Goal: Task Accomplishment & Management: Manage account settings

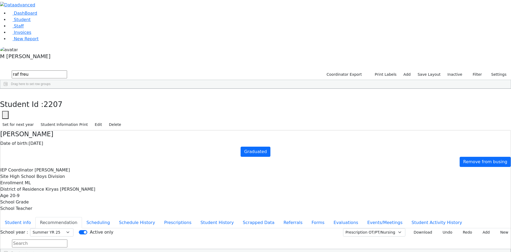
select select "211"
click at [31, 22] on link "Student" at bounding box center [20, 19] width 22 height 5
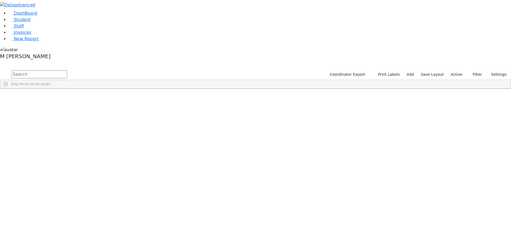
click at [67, 70] on input "text" at bounding box center [39, 74] width 55 height 8
type input "Hershe"
click at [471, 73] on icon "button" at bounding box center [470, 74] width 3 height 3
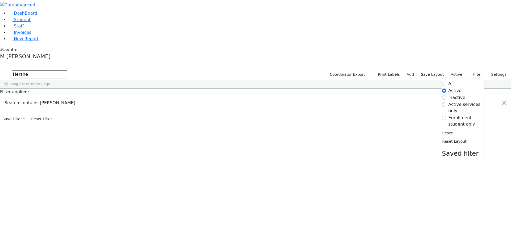
click at [453, 94] on label "Inactive" at bounding box center [457, 97] width 17 height 6
click at [447, 95] on input "Inactive" at bounding box center [444, 97] width 4 height 4
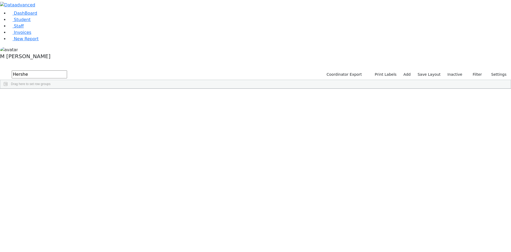
click at [67, 70] on input "Hershe" at bounding box center [39, 74] width 55 height 8
type input "r"
type input "Hersh lich"
click at [156, 97] on div "[PERSON_NAME]" at bounding box center [143, 100] width 26 height 7
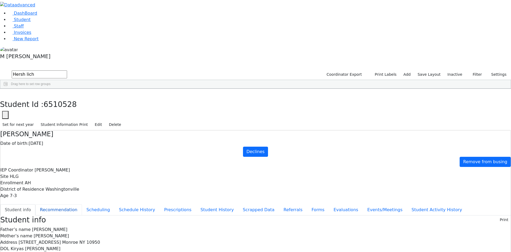
click at [82, 204] on button "Recommendation" at bounding box center [58, 209] width 47 height 11
checkbox input "true"
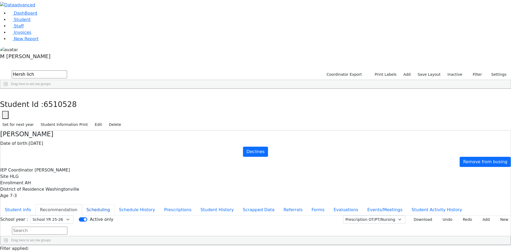
click at [115, 204] on button "Scheduling" at bounding box center [98, 209] width 32 height 11
click at [407, 204] on button "Student Activity History" at bounding box center [437, 209] width 60 height 11
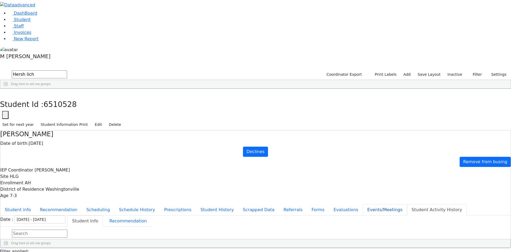
click at [363, 204] on button "Events/Meetings" at bounding box center [385, 209] width 44 height 11
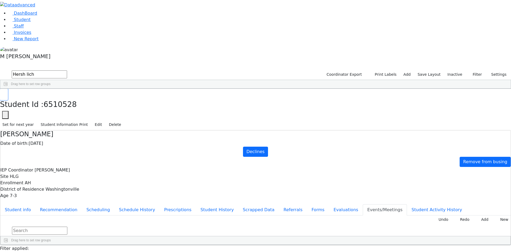
click at [5, 93] on icon "button" at bounding box center [3, 94] width 3 height 3
click at [448, 70] on label "Inactive" at bounding box center [455, 74] width 20 height 8
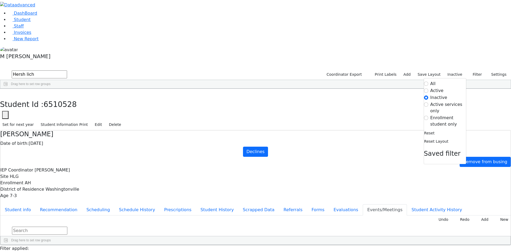
drag, startPoint x: 446, startPoint y: 51, endPoint x: 446, endPoint y: 54, distance: 2.9
click at [446, 80] on form "All Active Inactive Active services only Enrollment student only" at bounding box center [445, 103] width 42 height 47
click at [446, 115] on label "Enrollment student only" at bounding box center [449, 121] width 36 height 13
click at [429, 116] on input "Enrollment student only" at bounding box center [426, 118] width 4 height 4
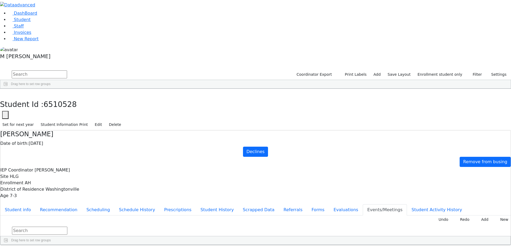
scroll to position [114, 0]
click at [79, 207] on div "Esty" at bounding box center [67, 210] width 26 height 7
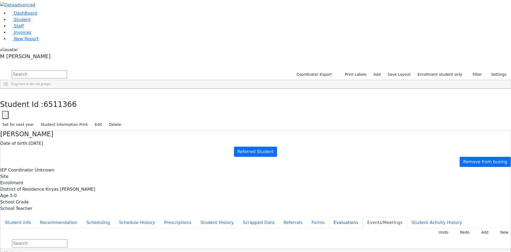
drag, startPoint x: 116, startPoint y: 151, endPoint x: 121, endPoint y: 148, distance: 6.0
click at [329, 217] on button "Evaluations" at bounding box center [346, 222] width 34 height 11
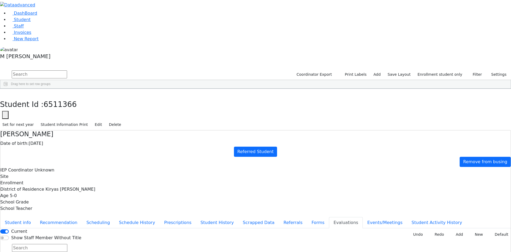
type input "2025-08-27"
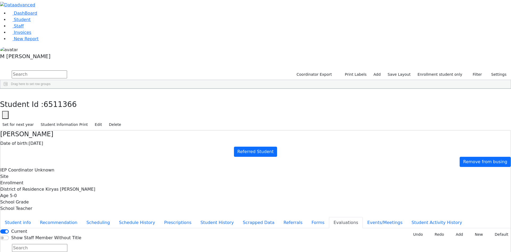
drag, startPoint x: 421, startPoint y: 133, endPoint x: 414, endPoint y: 133, distance: 6.4
type input "2025-09-15"
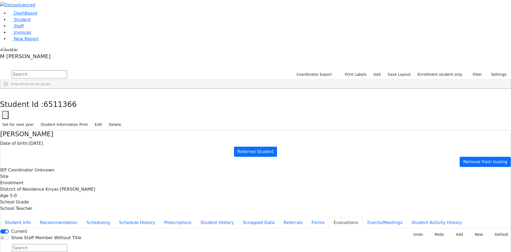
type input "2025-08-27"
type input "2025-08-28"
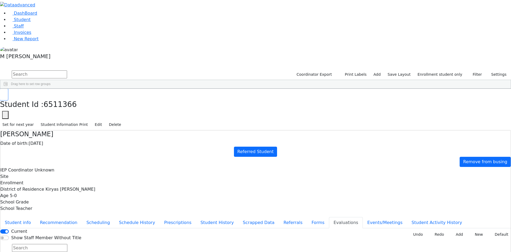
click at [5, 93] on icon "button" at bounding box center [3, 94] width 3 height 3
drag, startPoint x: 50, startPoint y: 35, endPoint x: 43, endPoint y: 40, distance: 8.8
click at [31, 22] on link "Student" at bounding box center [20, 19] width 22 height 5
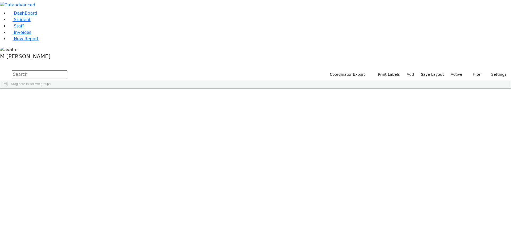
click at [67, 70] on input "text" at bounding box center [39, 74] width 55 height 8
click at [0, 70] on button "submit" at bounding box center [5, 75] width 10 height 10
click at [121, 80] on div "Drag here to set row groups" at bounding box center [255, 84] width 511 height 9
click at [67, 70] on input "shi s" at bounding box center [39, 74] width 55 height 8
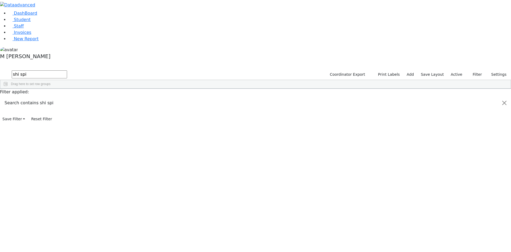
scroll to position [0, 0]
type input "shi spi"
click at [0, 70] on button "submit" at bounding box center [5, 75] width 10 height 10
click at [105, 97] on div "12/29/2020" at bounding box center [92, 100] width 26 height 7
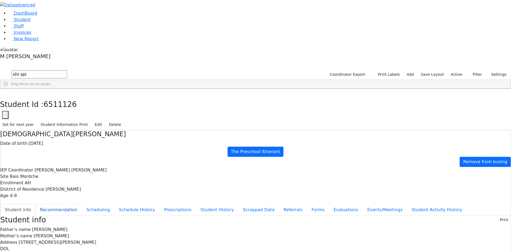
click at [82, 204] on button "Recommendation" at bounding box center [58, 209] width 47 height 11
checkbox input "true"
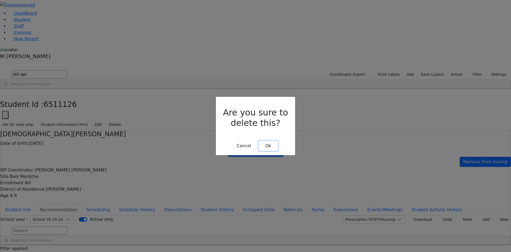
click at [276, 141] on button "Ok" at bounding box center [268, 146] width 19 height 10
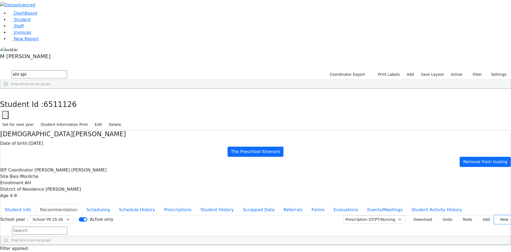
click at [495, 215] on button "New" at bounding box center [503, 219] width 17 height 8
type input "2025-09-16"
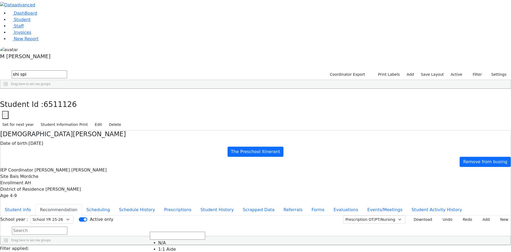
scroll to position [80, 0]
drag, startPoint x: 339, startPoint y: 151, endPoint x: 346, endPoint y: 145, distance: 9.7
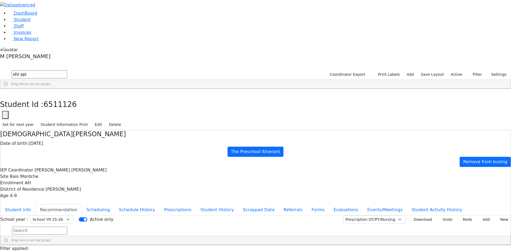
drag, startPoint x: 403, startPoint y: 209, endPoint x: 350, endPoint y: 200, distance: 53.5
click at [35, 204] on button "Student info" at bounding box center [17, 209] width 35 height 11
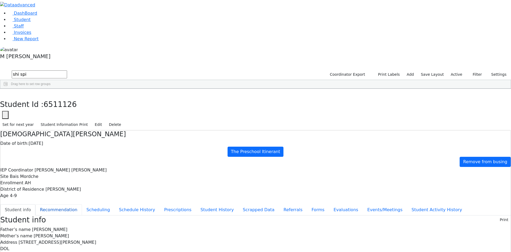
click at [82, 204] on button "Recommendation" at bounding box center [58, 209] width 47 height 11
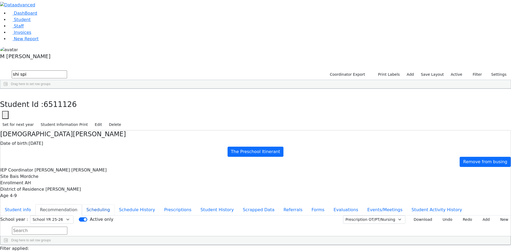
click at [115, 204] on button "Scheduling" at bounding box center [98, 209] width 32 height 11
click at [82, 204] on button "Recommendation" at bounding box center [58, 209] width 47 height 11
click at [115, 204] on button "Scheduling" at bounding box center [98, 209] width 32 height 11
click at [26, 35] on link "Invoices" at bounding box center [20, 32] width 23 height 5
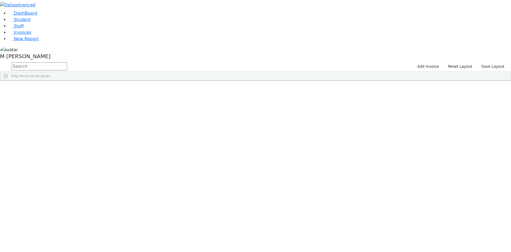
click at [80, 89] on div "2110455" at bounding box center [60, 92] width 40 height 7
click at [159, 89] on div "Frimy" at bounding box center [140, 92] width 40 height 7
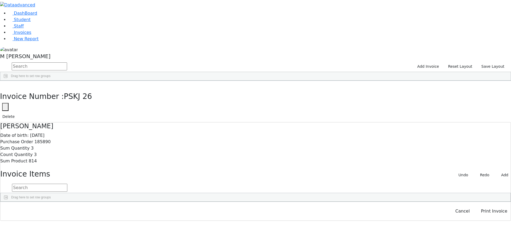
click at [390, 81] on div "Invoice Number : PSKJ 26 Invoice Number PSKJ 26 Cancel Save Delete" at bounding box center [255, 102] width 511 height 42
click at [4, 106] on use "button" at bounding box center [4, 106] width 0 height 0
drag, startPoint x: 375, startPoint y: 29, endPoint x: 385, endPoint y: 30, distance: 9.9
click at [63, 117] on input "PSKJ 26" at bounding box center [32, 122] width 60 height 10
paste input "026-26F"
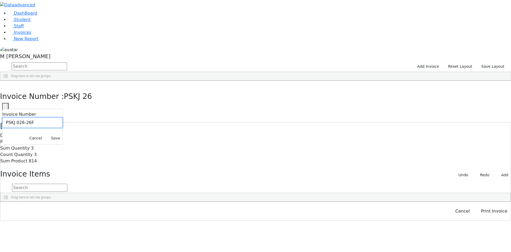
type input "PSKJ 026-26F"
click at [63, 134] on button "Save" at bounding box center [56, 138] width 14 height 8
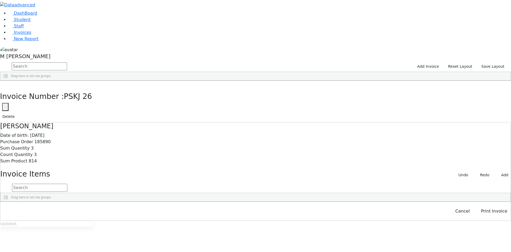
click at [80, 89] on div "2110455" at bounding box center [60, 92] width 40 height 7
click at [120, 89] on div "Heiman" at bounding box center [100, 92] width 40 height 7
click at [495, 216] on button "Print Invoice" at bounding box center [494, 211] width 33 height 10
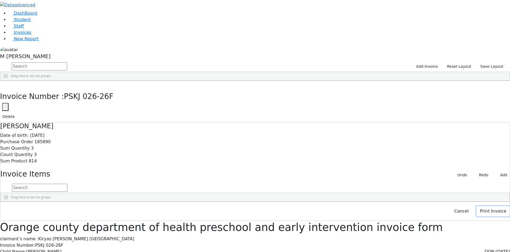
click at [484, 216] on button "Print Invoice" at bounding box center [492, 211] width 33 height 10
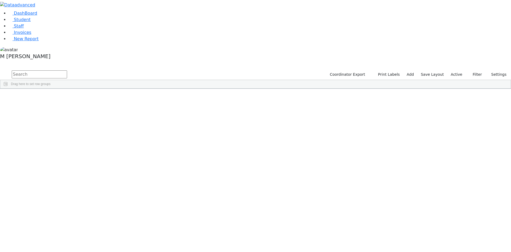
click at [67, 70] on input "text" at bounding box center [39, 74] width 55 height 8
click at [456, 70] on label "Active" at bounding box center [457, 74] width 16 height 8
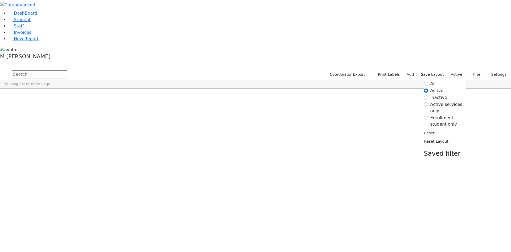
click at [450, 115] on label "Enrollment student only" at bounding box center [449, 121] width 36 height 13
click at [429, 116] on input "Enrollment student only" at bounding box center [426, 118] width 4 height 4
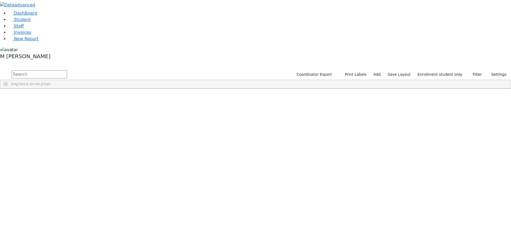
scroll to position [114, 0]
click at [54, 177] on div "Lax" at bounding box center [41, 180] width 26 height 7
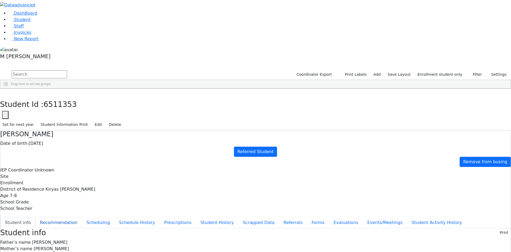
click at [82, 217] on button "Recommendation" at bounding box center [58, 222] width 47 height 11
checkbox input "true"
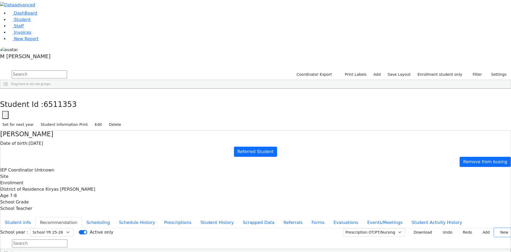
click at [495, 228] on button "New" at bounding box center [503, 232] width 17 height 8
type input "[DATE]"
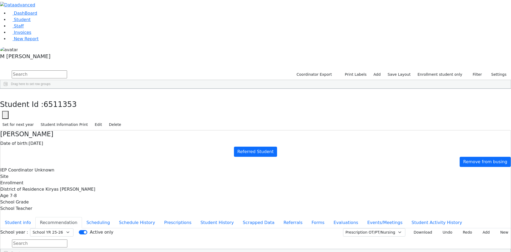
type input "s"
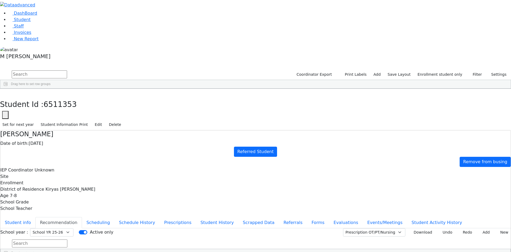
type input "2025-10-20"
click at [35, 217] on button "Student info" at bounding box center [17, 222] width 35 height 11
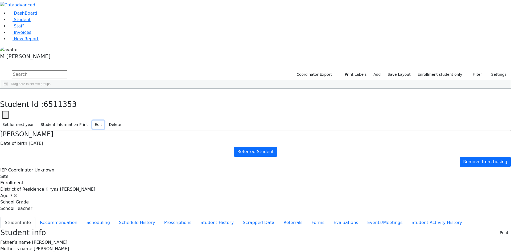
click at [104, 120] on button "Edit" at bounding box center [98, 124] width 12 height 8
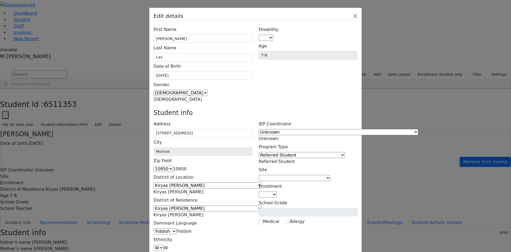
click at [273, 35] on span at bounding box center [273, 37] width 0 height 5
select select "16"
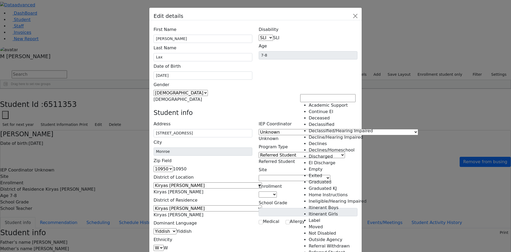
click at [295, 159] on span "Referred Student" at bounding box center [277, 161] width 36 height 5
select select "11"
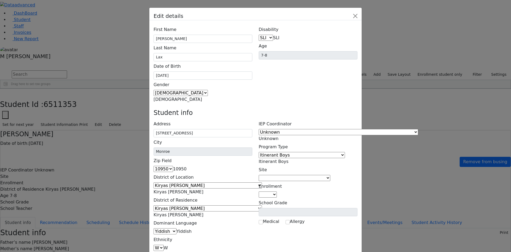
click at [277, 192] on span at bounding box center [277, 194] width 0 height 5
select select "4"
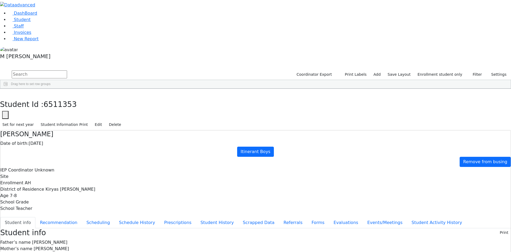
scroll to position [0, 0]
click at [279, 217] on button "Referrals" at bounding box center [293, 222] width 28 height 11
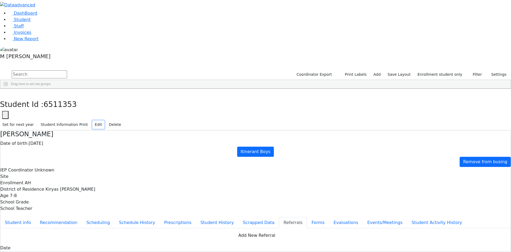
click at [104, 120] on button "Edit" at bounding box center [98, 124] width 12 height 8
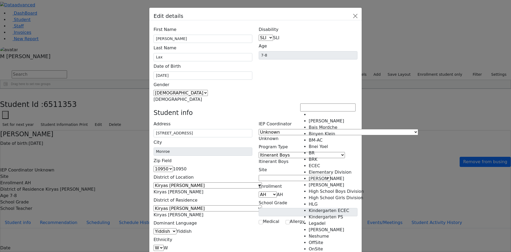
click at [331, 175] on span at bounding box center [331, 177] width 0 height 5
select select "-1"
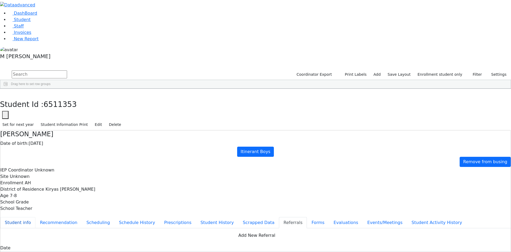
click at [35, 217] on button "Student info" at bounding box center [17, 222] width 35 height 11
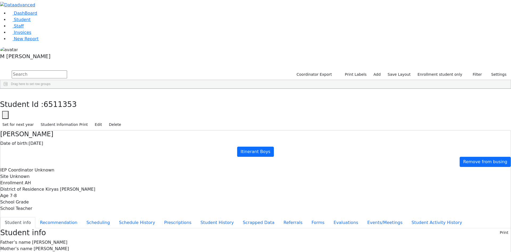
drag, startPoint x: 280, startPoint y: 216, endPoint x: 325, endPoint y: 216, distance: 44.7
copy span "Davidl1503@gmail.com"
click at [329, 217] on button "Evaluations" at bounding box center [346, 222] width 34 height 11
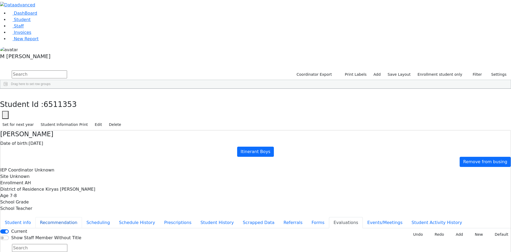
click at [82, 217] on button "Recommendation" at bounding box center [58, 222] width 47 height 11
checkbox input "true"
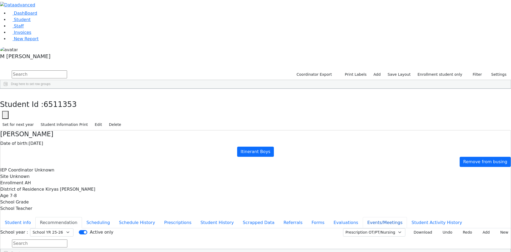
click at [363, 217] on button "Events/Meetings" at bounding box center [385, 222] width 44 height 11
click at [238, 217] on button "Scrapped Data" at bounding box center [258, 222] width 41 height 11
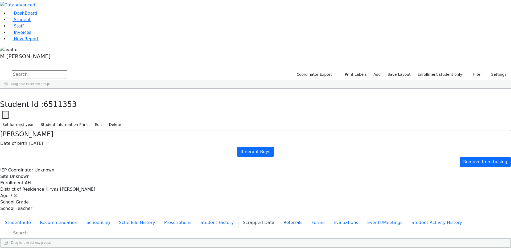
click at [279, 217] on button "Referrals" at bounding box center [293, 222] width 28 height 11
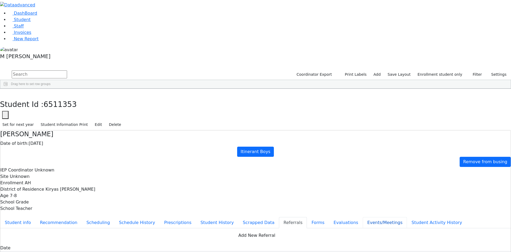
click at [363, 217] on button "Events/Meetings" at bounding box center [385, 222] width 44 height 11
click at [329, 217] on button "Evaluations" at bounding box center [346, 222] width 34 height 11
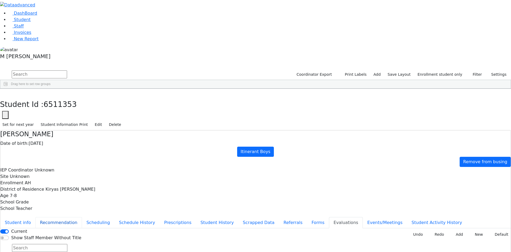
click at [82, 217] on button "Recommendation" at bounding box center [58, 222] width 47 height 11
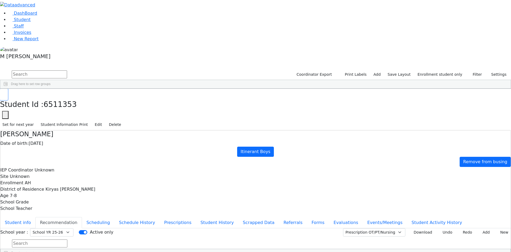
click at [5, 93] on icon "button" at bounding box center [3, 94] width 3 height 3
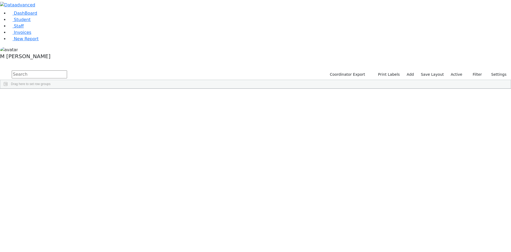
click at [67, 70] on input "text" at bounding box center [39, 74] width 55 height 8
type input "Trans"
click at [79, 149] on div "Rivka" at bounding box center [67, 152] width 26 height 7
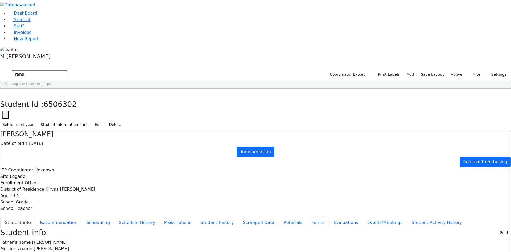
click at [307, 217] on button "Forms" at bounding box center [318, 222] width 22 height 11
type input "[PERSON_NAME]"
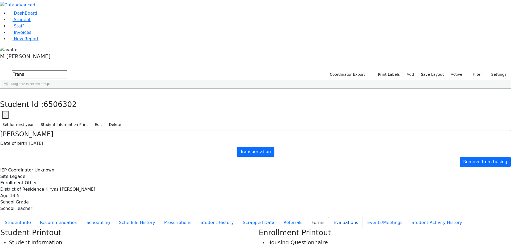
click at [329, 217] on button "Evaluations" at bounding box center [346, 222] width 34 height 11
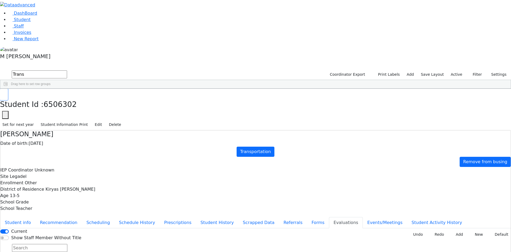
click at [8, 89] on button "button" at bounding box center [4, 94] width 8 height 11
click at [77, 149] on div "Rivka" at bounding box center [64, 152] width 26 height 7
click at [77, 142] on div "Leah" at bounding box center [64, 145] width 26 height 7
click at [77, 135] on div "Mayer" at bounding box center [64, 138] width 26 height 7
click at [77, 127] on div "[PERSON_NAME]" at bounding box center [64, 130] width 26 height 7
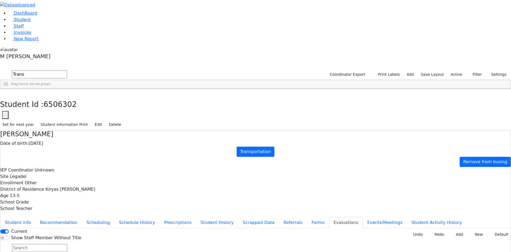
click at [51, 120] on div "Stein" at bounding box center [38, 123] width 26 height 7
click at [77, 112] on div "Dovid" at bounding box center [64, 115] width 26 height 7
drag, startPoint x: 105, startPoint y: 57, endPoint x: 107, endPoint y: 56, distance: 3.0
click at [51, 105] on div "Kohn" at bounding box center [38, 108] width 26 height 7
click at [112, 15] on div "DashBoard Student Staff Invoices New Report 9" at bounding box center [255, 148] width 511 height 297
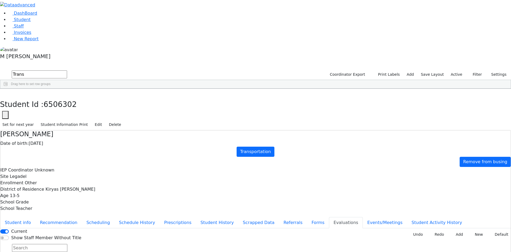
click at [112, 15] on div "DashBoard Student Staff Invoices New Report 9" at bounding box center [255, 148] width 511 height 297
click at [67, 70] on input "Trans" at bounding box center [39, 74] width 55 height 8
type input "yechi"
click at [51, 97] on div "Leifer" at bounding box center [38, 100] width 26 height 7
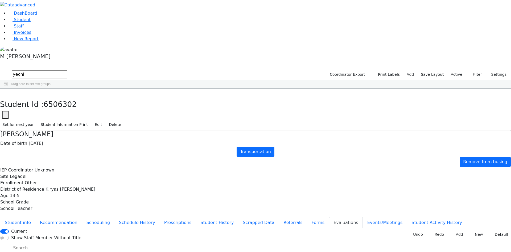
click at [51, 97] on div "Leifer" at bounding box center [38, 100] width 26 height 7
click at [35, 217] on button "Student info" at bounding box center [17, 222] width 35 height 11
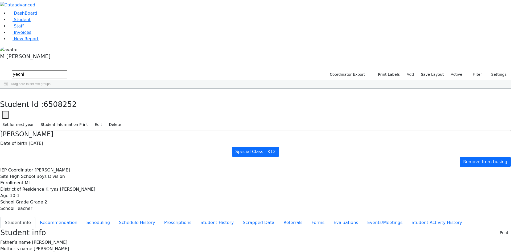
scroll to position [56, 0]
click at [329, 217] on button "Evaluations" at bounding box center [346, 222] width 34 height 11
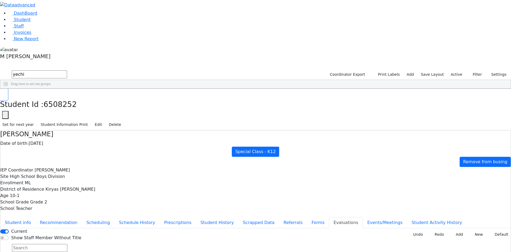
click at [8, 89] on button "button" at bounding box center [4, 94] width 8 height 11
click at [77, 97] on div "[PERSON_NAME]" at bounding box center [64, 100] width 26 height 7
click at [82, 217] on button "Recommendation" at bounding box center [58, 222] width 47 height 11
checkbox input "true"
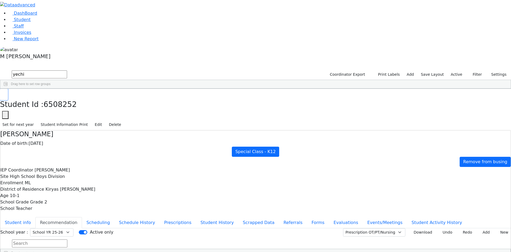
click at [5, 93] on icon "button" at bounding box center [3, 94] width 3 height 3
click at [67, 70] on input "yechi" at bounding box center [39, 74] width 55 height 8
click at [51, 97] on div "[PERSON_NAME]" at bounding box center [38, 100] width 26 height 7
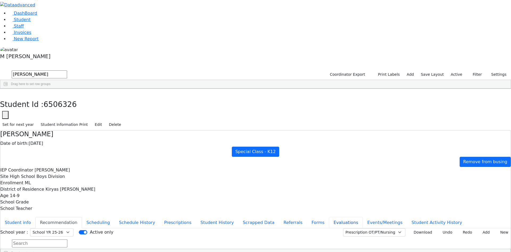
click at [329, 217] on button "Evaluations" at bounding box center [346, 222] width 34 height 11
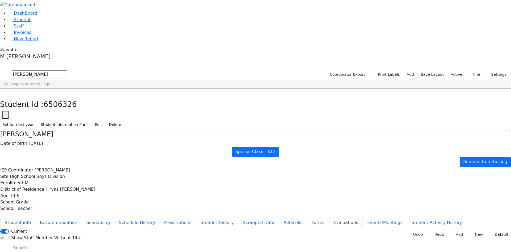
click at [35, 217] on button "Student info" at bounding box center [17, 222] width 35 height 11
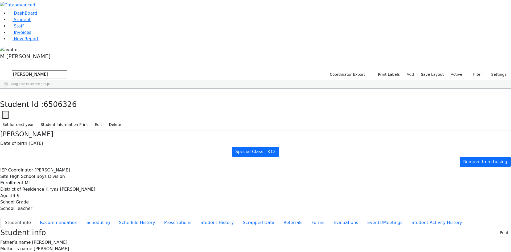
scroll to position [48, 0]
click at [8, 89] on button "button" at bounding box center [4, 94] width 8 height 11
click at [67, 70] on input "David weiss" at bounding box center [39, 74] width 55 height 8
type input "D"
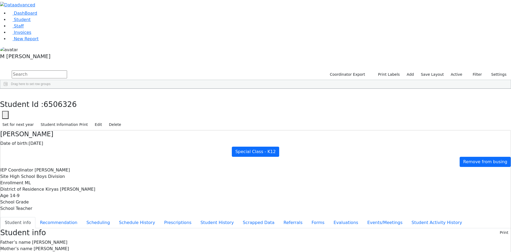
click at [458, 70] on label "Active" at bounding box center [457, 74] width 16 height 8
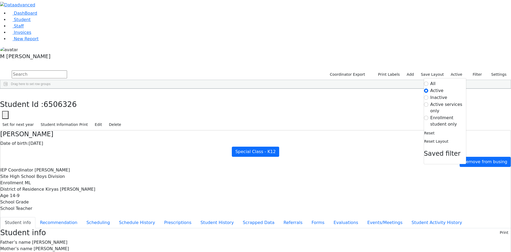
click at [449, 115] on label "Enrollment student only" at bounding box center [449, 121] width 36 height 13
click at [429, 116] on input "Enrollment student only" at bounding box center [426, 118] width 4 height 4
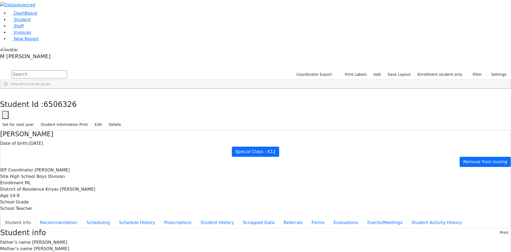
scroll to position [107, 0]
click at [31, 22] on link "Student" at bounding box center [20, 19] width 22 height 5
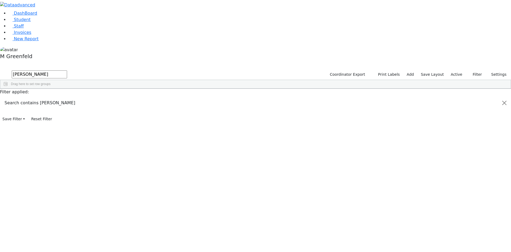
type input "[PERSON_NAME]"
click at [79, 157] on div "[PERSON_NAME]" at bounding box center [67, 160] width 26 height 7
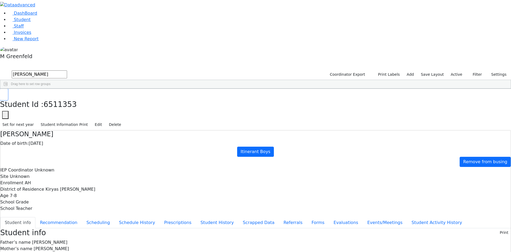
click at [8, 89] on button "button" at bounding box center [4, 94] width 8 height 11
click at [31, 22] on link "Student" at bounding box center [20, 19] width 22 height 5
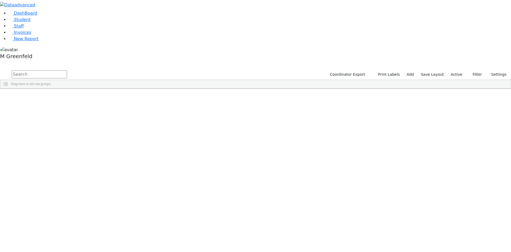
click at [452, 70] on label "Active" at bounding box center [457, 74] width 16 height 8
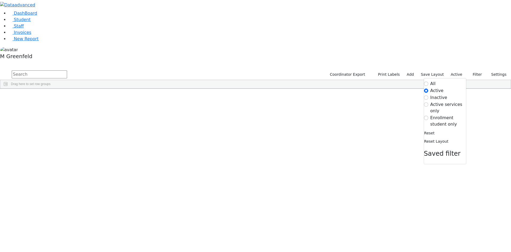
click at [444, 115] on label "Enrollment student only" at bounding box center [449, 121] width 36 height 13
click at [429, 116] on input "Enrollment student only" at bounding box center [426, 118] width 4 height 4
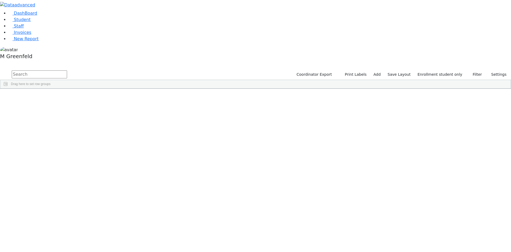
scroll to position [107, 0]
click at [79, 110] on div "[PERSON_NAME]" at bounding box center [67, 113] width 26 height 7
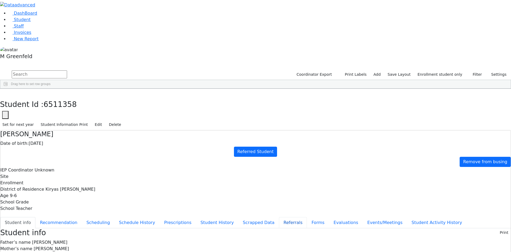
click at [279, 217] on button "Referrals" at bounding box center [293, 222] width 28 height 11
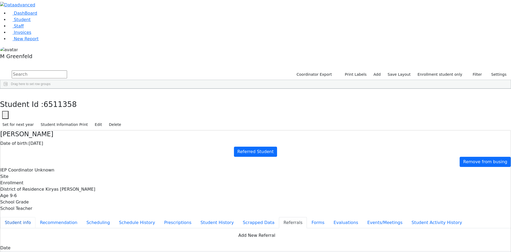
click at [35, 217] on button "Student info" at bounding box center [17, 222] width 35 height 11
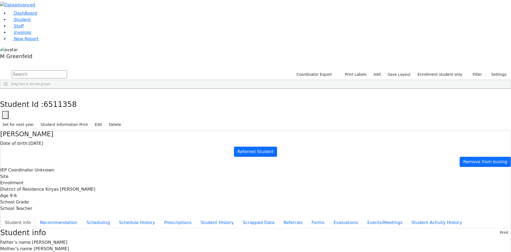
drag, startPoint x: 256, startPoint y: 199, endPoint x: 281, endPoint y: 201, distance: 24.6
click at [8, 89] on button "button" at bounding box center [4, 94] width 8 height 11
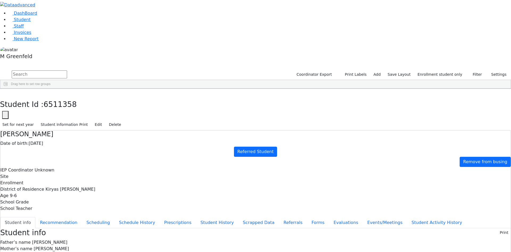
click at [279, 217] on button "Referrals" at bounding box center [293, 222] width 28 height 11
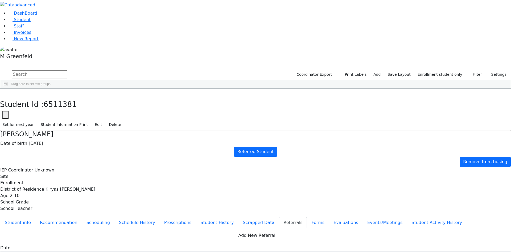
drag, startPoint x: 254, startPoint y: 102, endPoint x: 317, endPoint y: 121, distance: 66.1
copy div "[PERSON_NAME] is developmentally delayed. [PERSON_NAME] is receiving services o…"
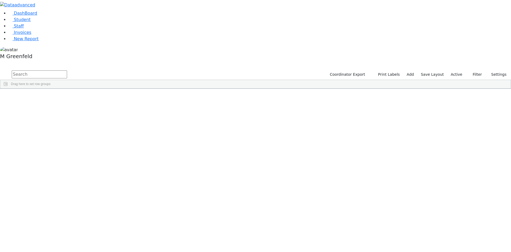
click at [462, 70] on label "Active" at bounding box center [457, 74] width 16 height 8
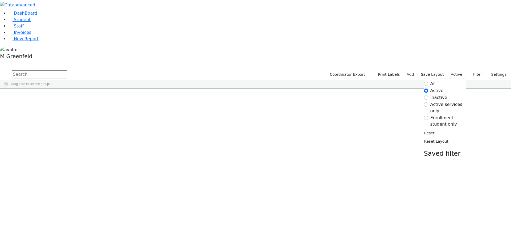
click at [451, 115] on label "Enrollment student only" at bounding box center [449, 121] width 36 height 13
click at [429, 116] on input "Enrollment student only" at bounding box center [426, 118] width 4 height 4
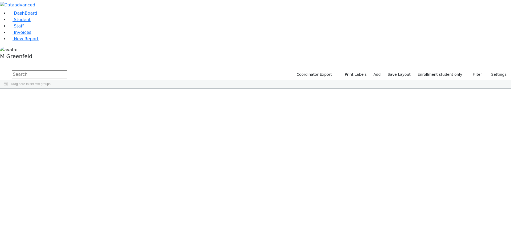
scroll to position [107, 0]
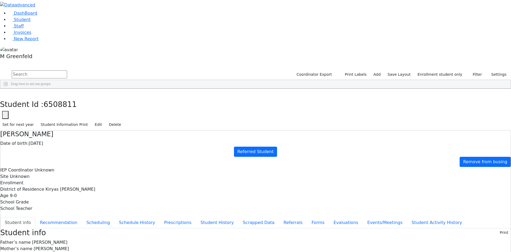
click at [105, 89] on div "Student Id : 6508811 Student Id 6508811 Cancel Save Set for next year Student I…" at bounding box center [255, 110] width 511 height 42
click at [8, 89] on button "button" at bounding box center [4, 94] width 8 height 11
click at [79, 251] on div "[PERSON_NAME]" at bounding box center [67, 254] width 26 height 7
click at [8, 89] on button "button" at bounding box center [4, 94] width 8 height 11
